Goal: Complete application form

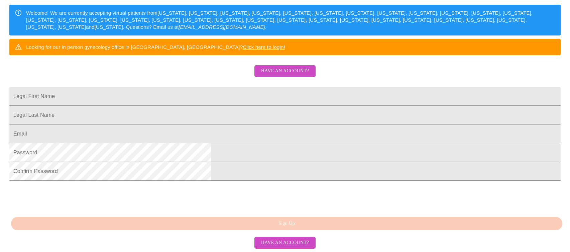
scroll to position [160, 0]
click at [201, 87] on input "Legal First Name" at bounding box center [284, 96] width 551 height 19
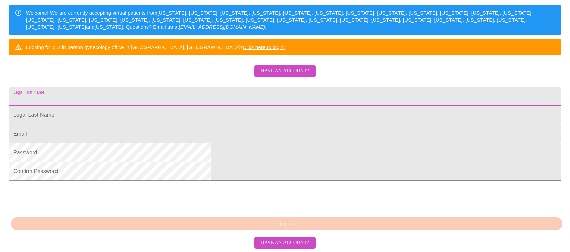
click at [251, 87] on input "Legal First Name" at bounding box center [284, 96] width 551 height 19
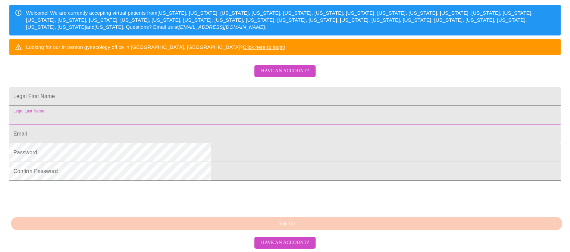
click at [186, 106] on input "Legal First Name" at bounding box center [284, 115] width 551 height 19
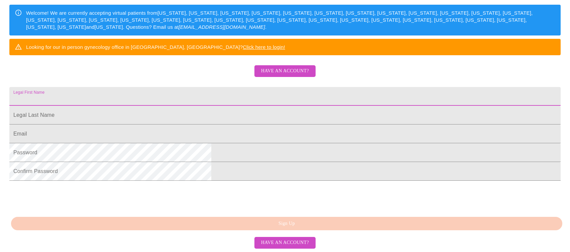
click at [209, 87] on input "Legal First Name" at bounding box center [284, 96] width 551 height 19
type input "[PERSON_NAME]"
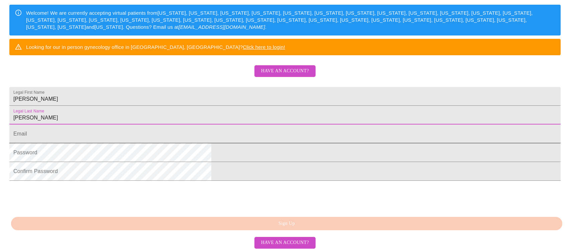
type input "[PERSON_NAME]"
click at [207, 124] on input "Legal First Name" at bounding box center [284, 133] width 551 height 19
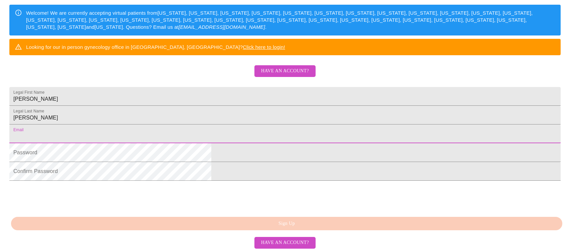
type input "[PERSON_NAME][EMAIL_ADDRESS][DOMAIN_NAME]"
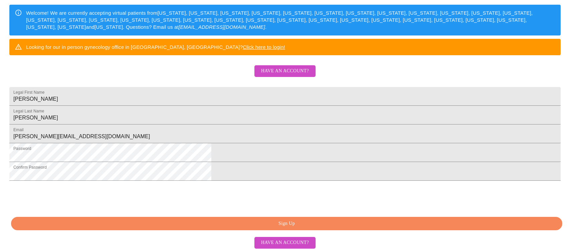
click at [276, 224] on span "Sign Up" at bounding box center [287, 223] width 536 height 8
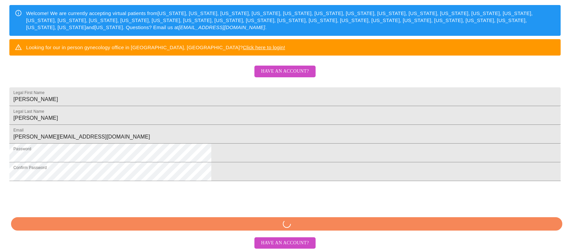
scroll to position [159, 0]
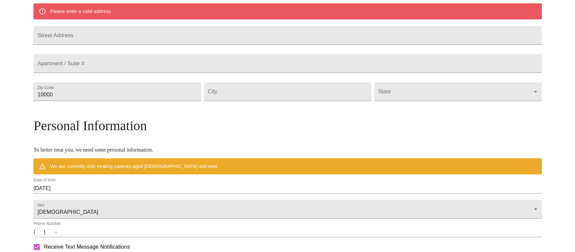
scroll to position [133, 0]
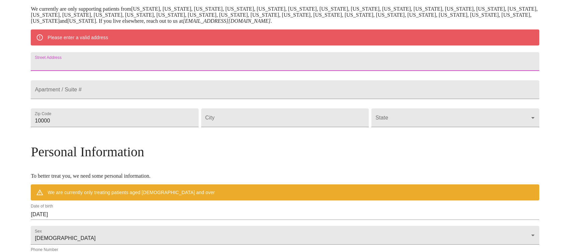
click at [205, 64] on input "Street Address" at bounding box center [285, 61] width 508 height 19
type input "5860 Timely Ter"
click at [189, 127] on input "10000" at bounding box center [114, 117] width 167 height 19
drag, startPoint x: 151, startPoint y: 137, endPoint x: 59, endPoint y: 139, distance: 92.3
click at [59, 139] on div "MyMenopauseRx Welcome to MyMenopauseRx Since it's your first time here, you'll …" at bounding box center [285, 129] width 508 height 521
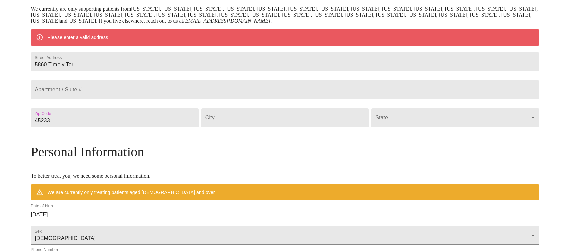
type input "45233"
click at [271, 127] on input "Street Address" at bounding box center [284, 117] width 167 height 19
type input "[GEOGRAPHIC_DATA]"
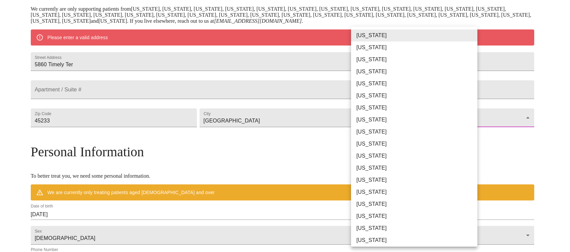
click at [362, 131] on body "MyMenopauseRx Welcome to MyMenopauseRx Since it's your first time here, you'll …" at bounding box center [285, 129] width 565 height 521
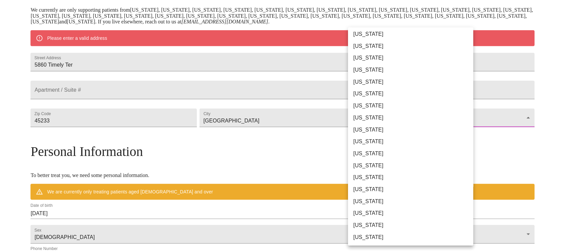
scroll to position [253, 0]
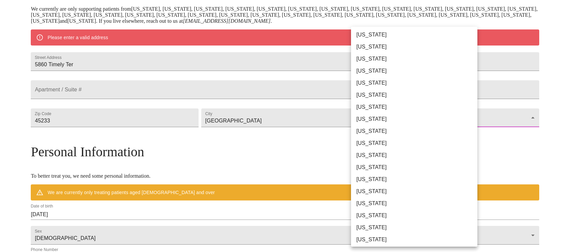
click at [371, 196] on li "[US_STATE]" at bounding box center [416, 191] width 131 height 12
type input "[US_STATE]"
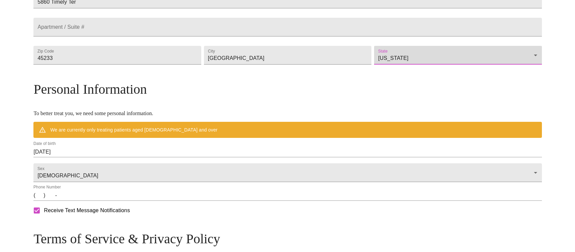
scroll to position [234, 0]
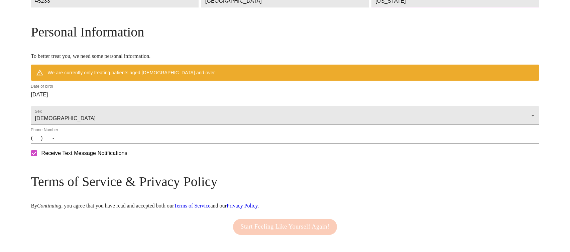
click at [128, 100] on input "[DATE]" at bounding box center [285, 94] width 508 height 11
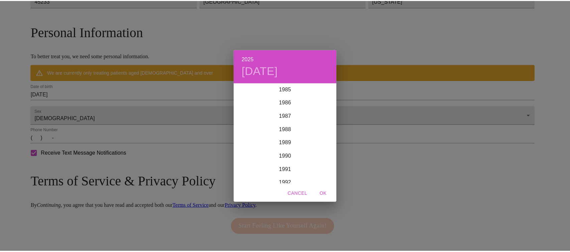
scroll to position [1130, 0]
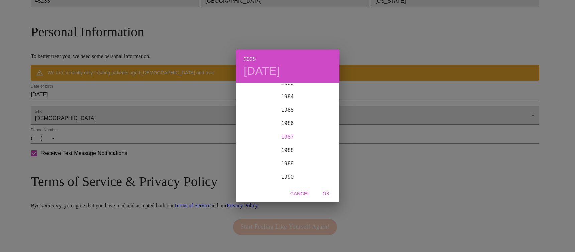
click at [296, 134] on div "1987" at bounding box center [288, 136] width 104 height 13
click at [253, 174] on div "Oct" at bounding box center [253, 171] width 34 height 25
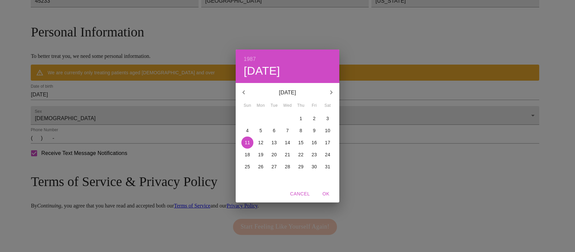
click at [263, 142] on p "12" at bounding box center [260, 142] width 5 height 7
click at [325, 191] on span "OK" at bounding box center [326, 194] width 16 height 8
type input "[DATE]"
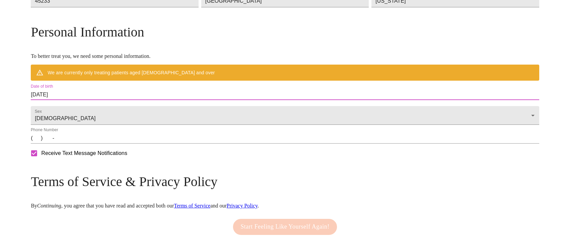
click at [101, 143] on input "(   )    -" at bounding box center [285, 138] width 508 height 11
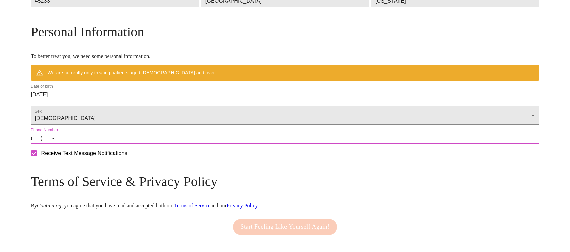
type input "[PHONE_NUMBER]"
drag, startPoint x: 95, startPoint y: 173, endPoint x: 96, endPoint y: 176, distance: 3.4
click at [41, 160] on input "Receive Text Message Notifications" at bounding box center [34, 153] width 14 height 14
checkbox input "false"
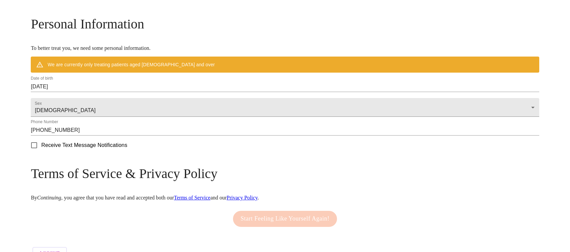
scroll to position [274, 0]
